Goal: Task Accomplishment & Management: Manage account settings

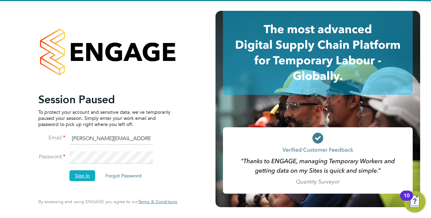
click at [81, 177] on button "Sign In" at bounding box center [82, 175] width 26 height 11
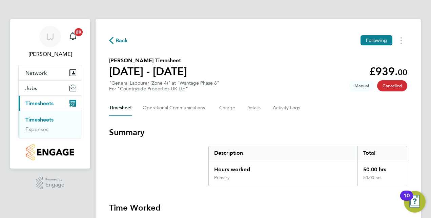
click at [43, 122] on link "Timesheets" at bounding box center [39, 120] width 28 height 6
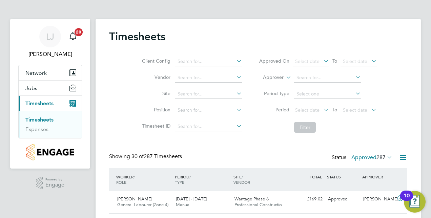
click at [405, 125] on div "Client Config Vendor Site Position Timesheet ID Approved On Select date To Sele…" at bounding box center [258, 93] width 298 height 86
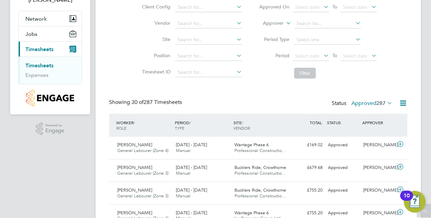
click at [402, 61] on div "Client Config Vendor Site Position Timesheet ID Approved On Select date To Sele…" at bounding box center [258, 39] width 298 height 86
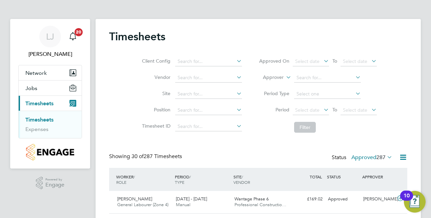
click at [386, 154] on icon at bounding box center [386, 157] width 0 height 9
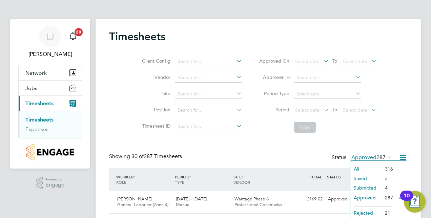
click at [372, 189] on li "Submitted" at bounding box center [365, 187] width 31 height 9
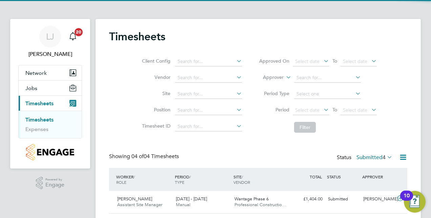
click at [397, 78] on div "Client Config Vendor Site Position Timesheet ID Approved On Select date To Sele…" at bounding box center [258, 93] width 298 height 86
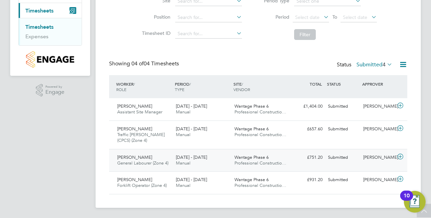
click at [401, 154] on icon at bounding box center [400, 156] width 8 height 5
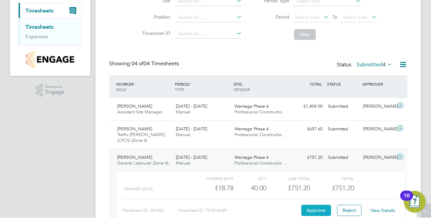
click at [317, 211] on button "Approve" at bounding box center [316, 210] width 30 height 11
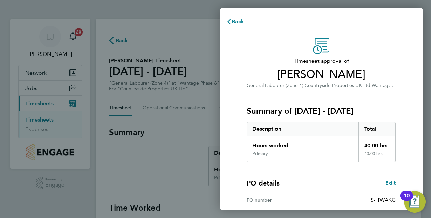
click at [221, 136] on div "Timesheet approval of Leo Pusey General Labourer (Zone 4) · Countryside Propert…" at bounding box center [321, 173] width 203 height 287
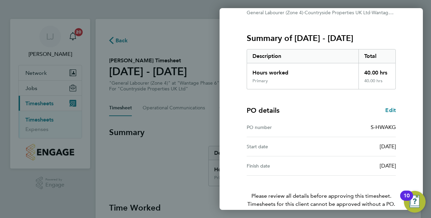
scroll to position [106, 0]
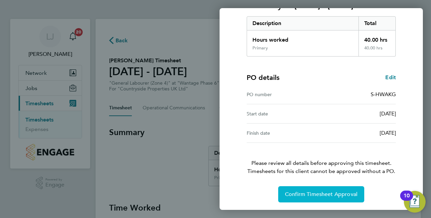
click at [342, 197] on button "Confirm Timesheet Approval" at bounding box center [321, 194] width 86 height 16
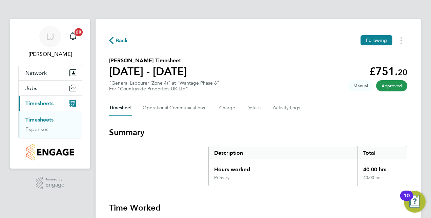
click at [45, 120] on link "Timesheets" at bounding box center [39, 120] width 28 height 6
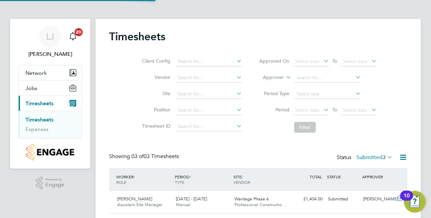
click at [252, 117] on li "Period Select date To Select date" at bounding box center [317, 110] width 135 height 16
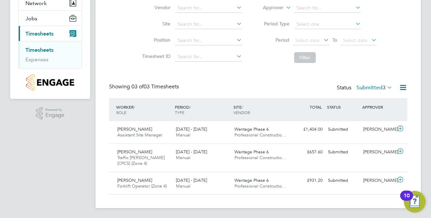
scroll to position [70, 0]
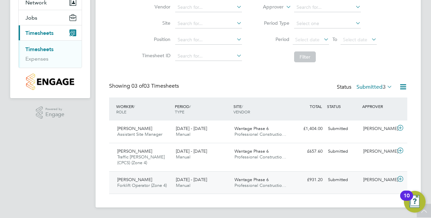
click at [399, 177] on icon at bounding box center [400, 179] width 8 height 5
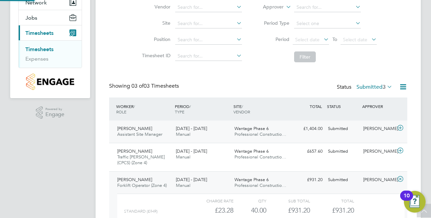
scroll to position [12, 66]
click at [128, 54] on div "Client Config Vendor Site Position Timesheet ID Approved On Select date To Sele…" at bounding box center [258, 23] width 298 height 86
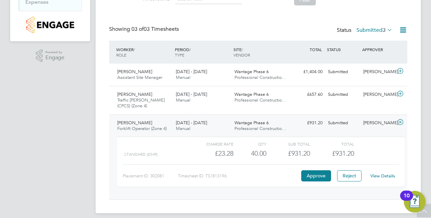
scroll to position [133, 0]
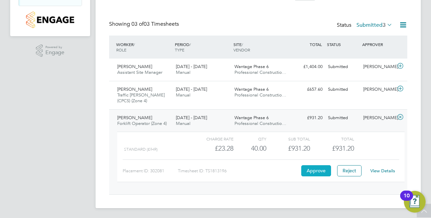
click at [320, 170] on button "Approve" at bounding box center [316, 170] width 30 height 11
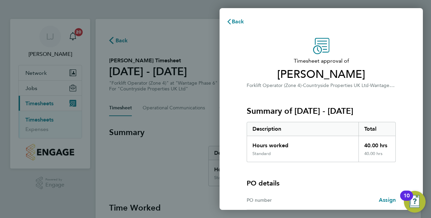
click at [234, 99] on div "Timesheet approval of Matthew Pullin Forklift Operator (Zone 4) · Countryside P…" at bounding box center [321, 154] width 203 height 248
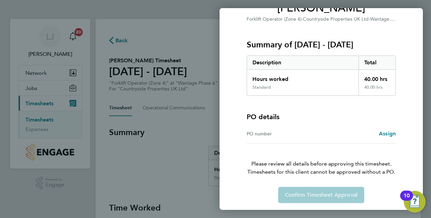
scroll to position [67, 0]
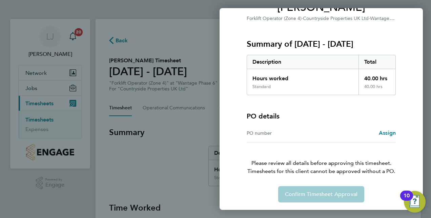
click at [182, 36] on div "Back Timesheet approval of Matthew Pullin Forklift Operator (Zone 4) · Countrys…" at bounding box center [215, 109] width 431 height 218
click at [182, 34] on div "Back Timesheet approval of Matthew Pullin Forklift Operator (Zone 4) · Countrys…" at bounding box center [215, 109] width 431 height 218
click at [246, 32] on div "Timesheet approval of Matthew Pullin Forklift Operator (Zone 4) · Countryside P…" at bounding box center [321, 87] width 165 height 232
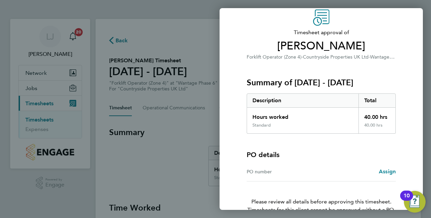
scroll to position [0, 0]
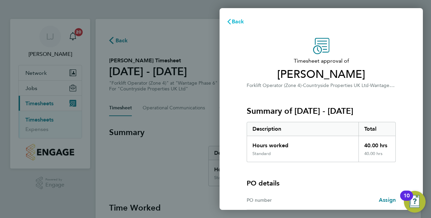
click at [237, 25] on button "Back" at bounding box center [236, 22] width 32 height 14
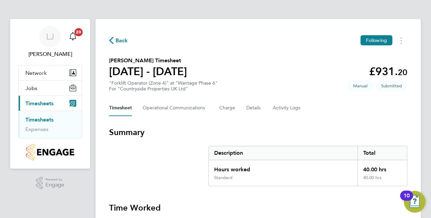
click at [52, 119] on link "Timesheets" at bounding box center [39, 120] width 28 height 6
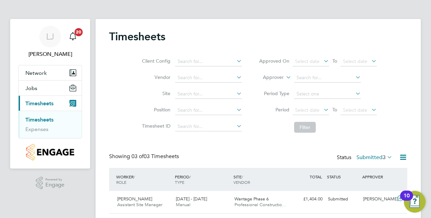
click at [266, 127] on li "Filter" at bounding box center [317, 128] width 135 height 18
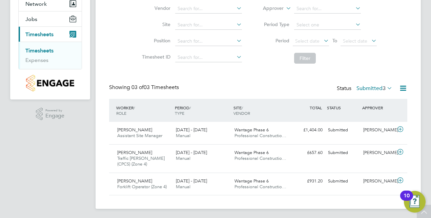
scroll to position [70, 0]
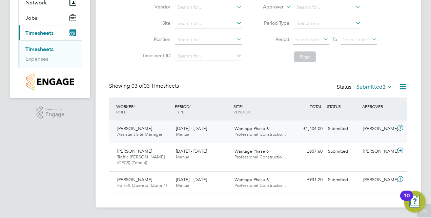
click at [401, 130] on icon at bounding box center [400, 127] width 8 height 5
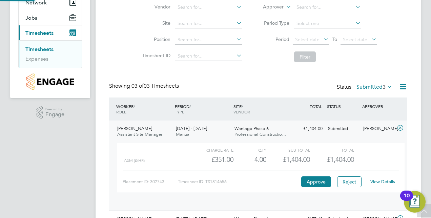
scroll to position [12, 66]
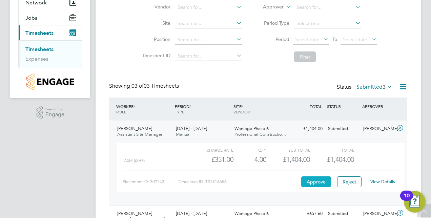
click at [315, 180] on button "Approve" at bounding box center [316, 182] width 30 height 11
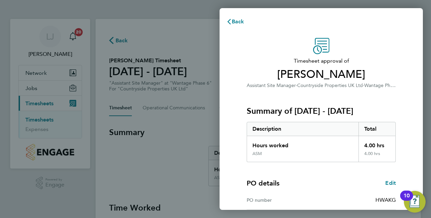
click at [242, 93] on div "Timesheet approval of Sandra Ives Assistant Site Manager · Countryside Properti…" at bounding box center [321, 173] width 165 height 270
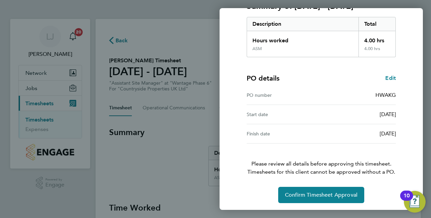
scroll to position [106, 0]
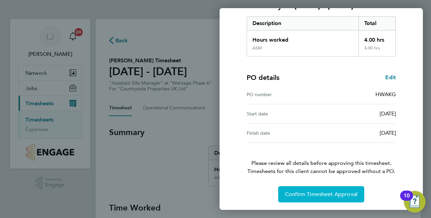
click at [321, 193] on span "Confirm Timesheet Approval" at bounding box center [321, 194] width 73 height 7
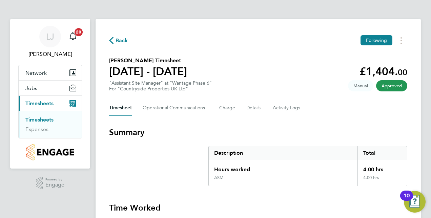
click at [190, 128] on h3 "Summary" at bounding box center [258, 132] width 298 height 11
click at [42, 117] on link "Timesheets" at bounding box center [39, 120] width 28 height 6
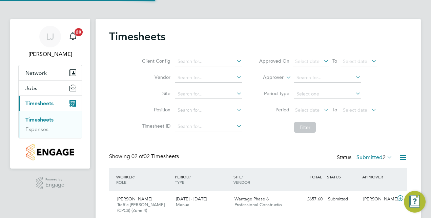
scroll to position [17, 59]
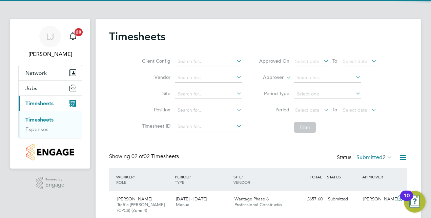
click at [131, 90] on div "Client Config Vendor Site Position Timesheet ID Approved On Select date To Sele…" at bounding box center [258, 93] width 298 height 86
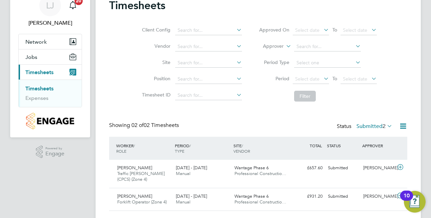
scroll to position [48, 0]
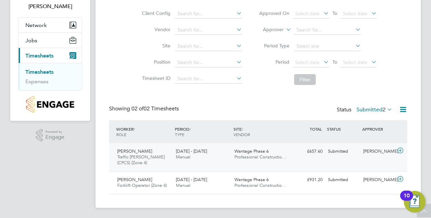
click at [403, 153] on icon at bounding box center [400, 150] width 8 height 5
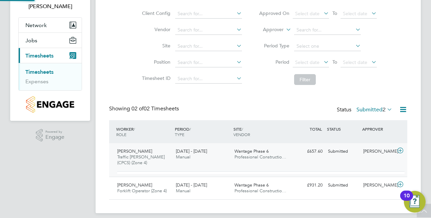
scroll to position [12, 66]
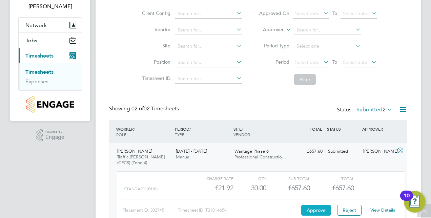
click at [320, 211] on button "Approve" at bounding box center [316, 210] width 30 height 11
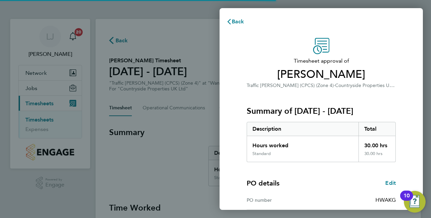
click at [231, 88] on div "Timesheet approval of [PERSON_NAME] Traffic [PERSON_NAME] (CPCS) (Zone 4) · Cou…" at bounding box center [321, 173] width 203 height 287
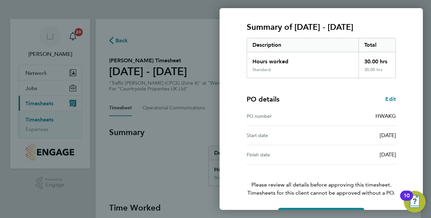
scroll to position [106, 0]
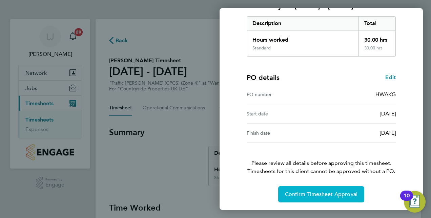
click at [343, 193] on span "Confirm Timesheet Approval" at bounding box center [321, 194] width 73 height 7
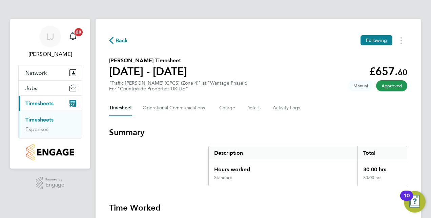
click at [264, 95] on div "Back Following [PERSON_NAME] Timesheet [DATE] - [DATE] £657. 60 "Traffic [PERSO…" at bounding box center [258, 202] width 325 height 367
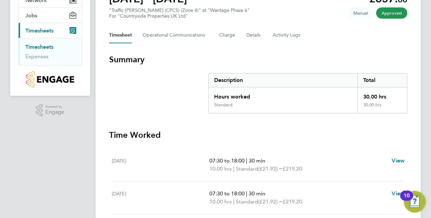
scroll to position [81, 0]
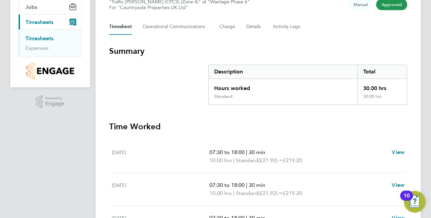
click at [163, 87] on section "Summary Description Total Hours worked 30.00 hrs Standard 30.00 hrs" at bounding box center [258, 75] width 298 height 59
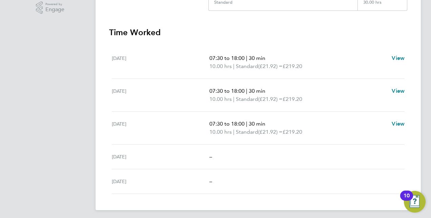
scroll to position [178, 0]
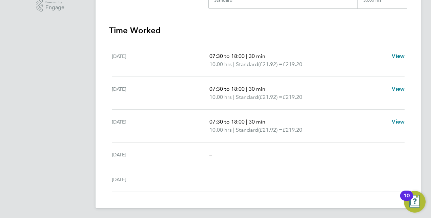
click at [190, 32] on h3 "Time Worked" at bounding box center [258, 30] width 298 height 11
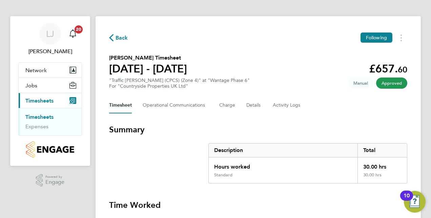
scroll to position [1, 0]
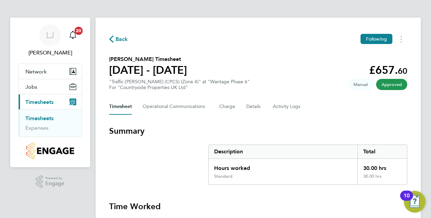
click at [38, 121] on li "Timesheets" at bounding box center [50, 119] width 51 height 9
